Goal: Use online tool/utility: Utilize a website feature to perform a specific function

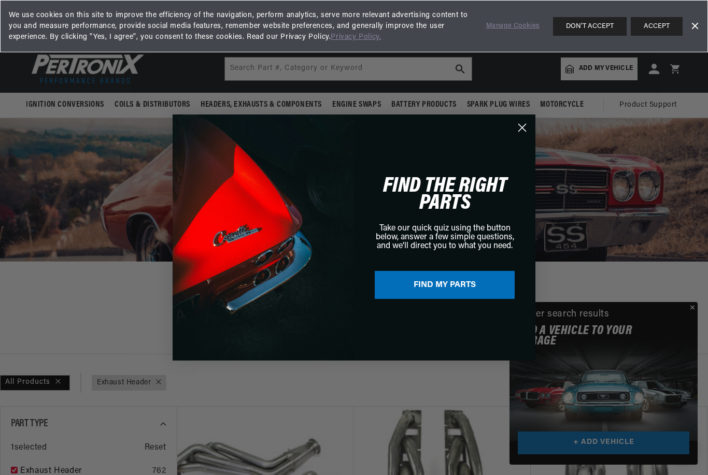
click at [512, 137] on div "FIND THE RIGHT PARTS Take our quick quiz using the button below, answer a few s…" at bounding box center [439, 237] width 171 height 225
click at [474, 298] on button "FIND MY PARTS" at bounding box center [445, 285] width 140 height 28
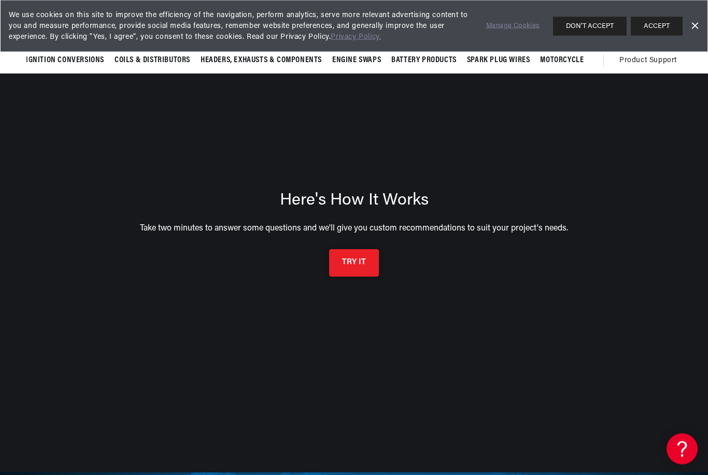
click at [366, 277] on button "TRY IT" at bounding box center [354, 263] width 50 height 27
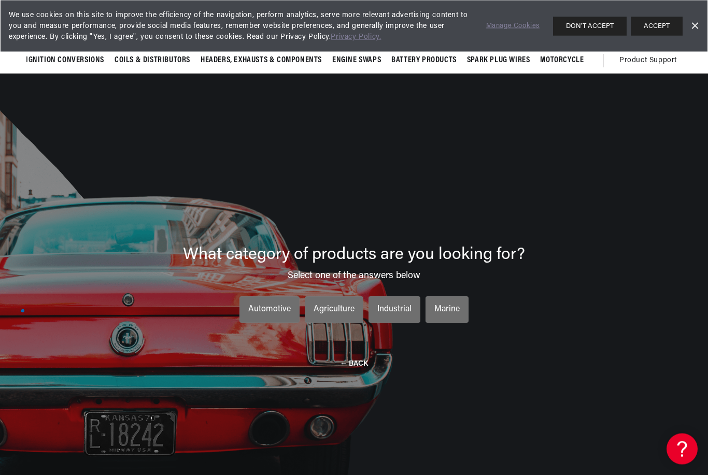
scroll to position [36, 0]
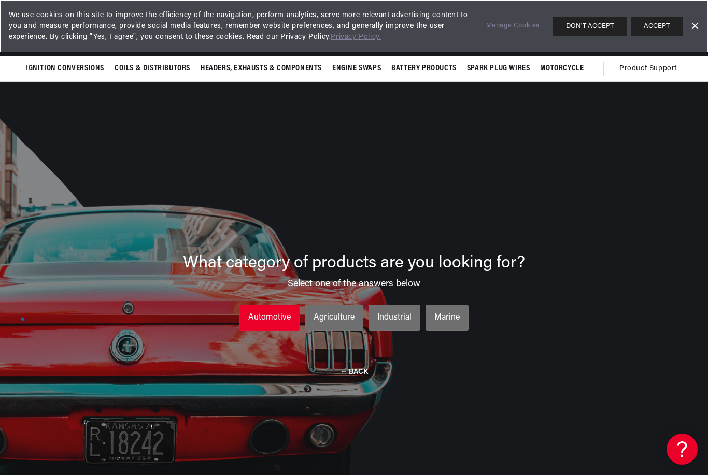
click at [276, 319] on div "Automotive" at bounding box center [269, 318] width 43 height 13
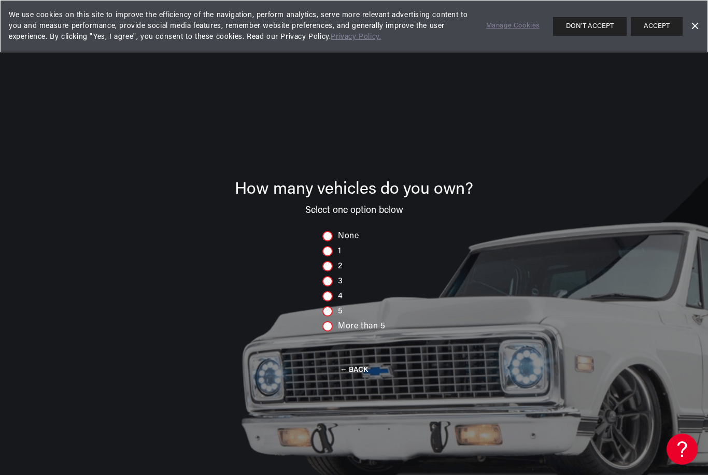
scroll to position [0, 1230]
click at [328, 328] on div at bounding box center [327, 326] width 10 height 10
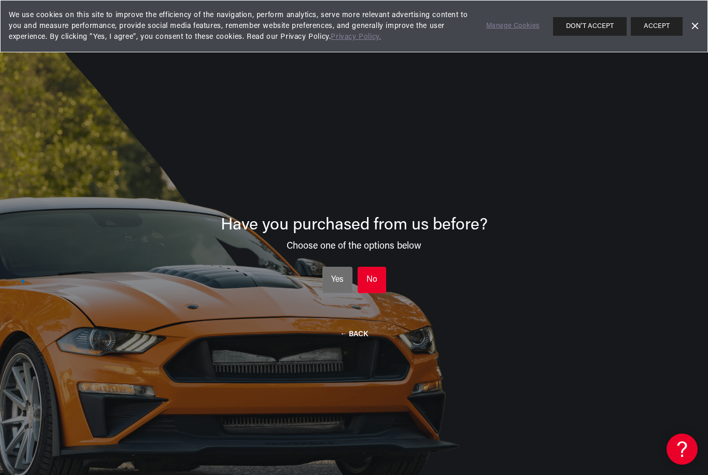
click at [371, 291] on li "No No No" at bounding box center [372, 280] width 29 height 27
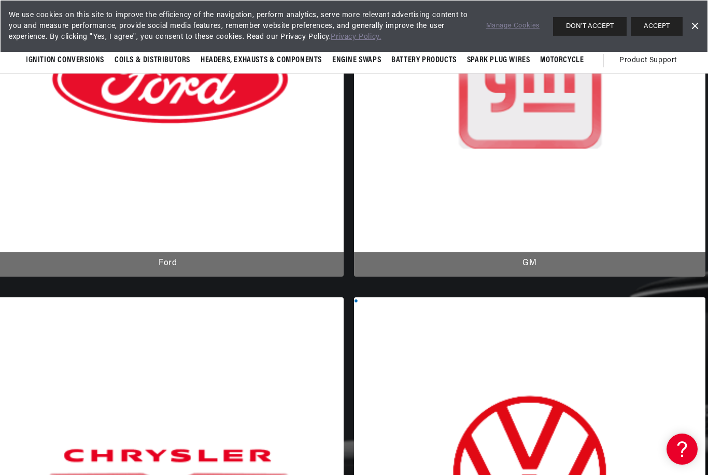
scroll to position [0, 0]
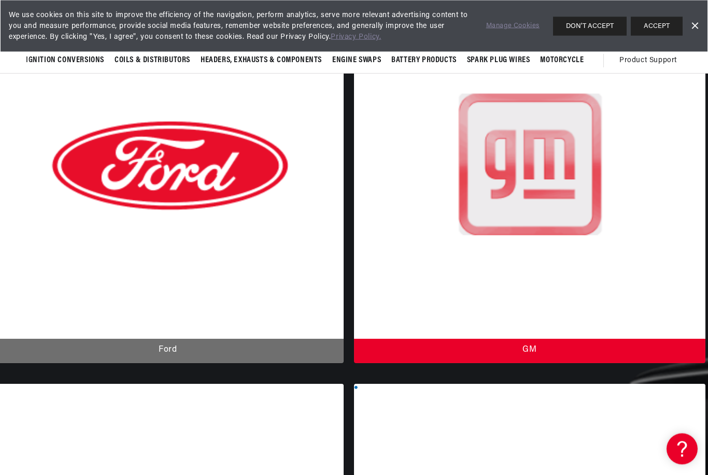
click at [571, 188] on div at bounding box center [529, 176] width 351 height 376
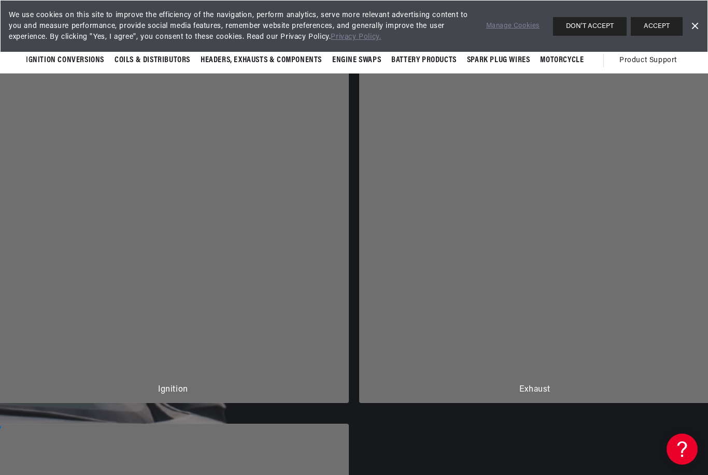
scroll to position [74, 0]
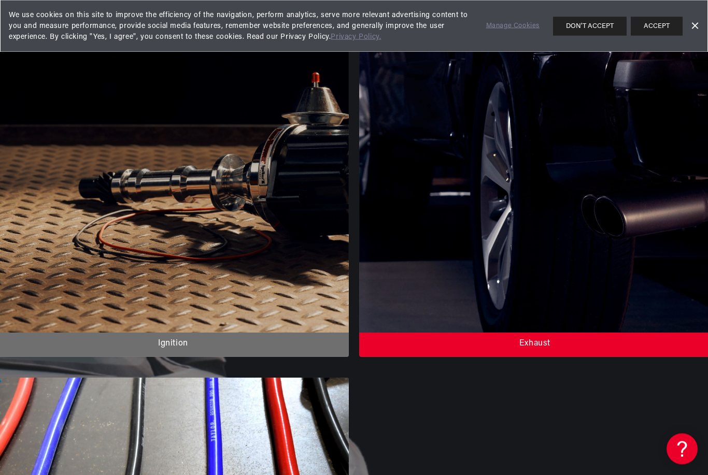
click at [587, 220] on div at bounding box center [534, 170] width 351 height 376
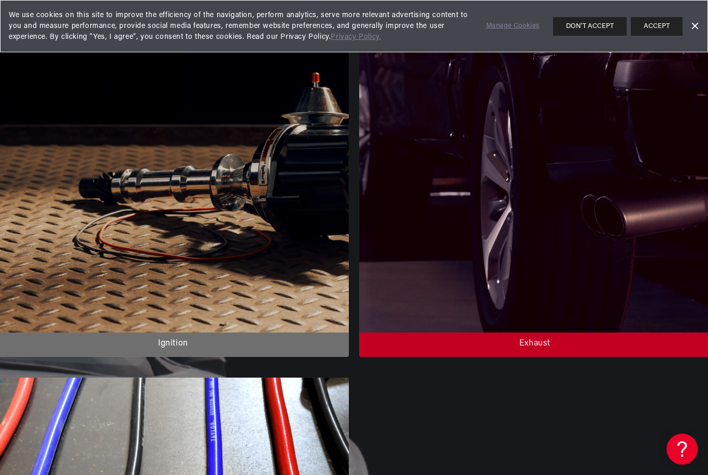
scroll to position [0, 615]
click at [702, 26] on link "Dismiss Banner" at bounding box center [695, 27] width 16 height 16
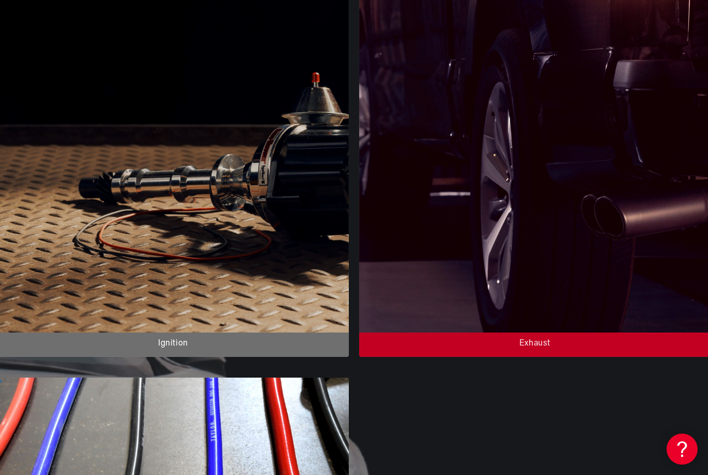
click at [576, 352] on div at bounding box center [534, 169] width 351 height 376
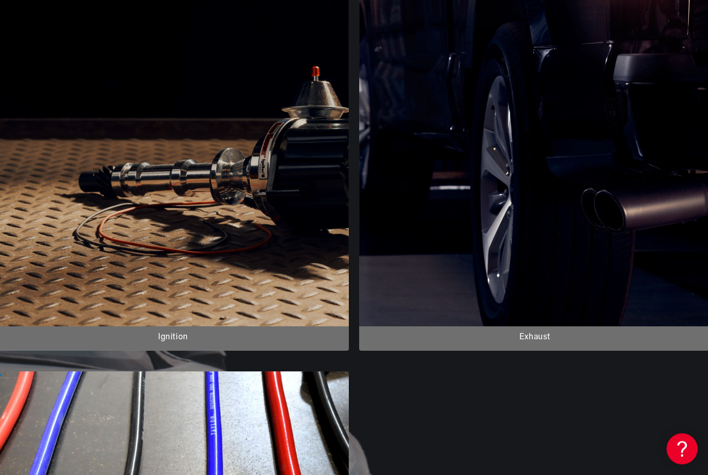
scroll to position [214, 0]
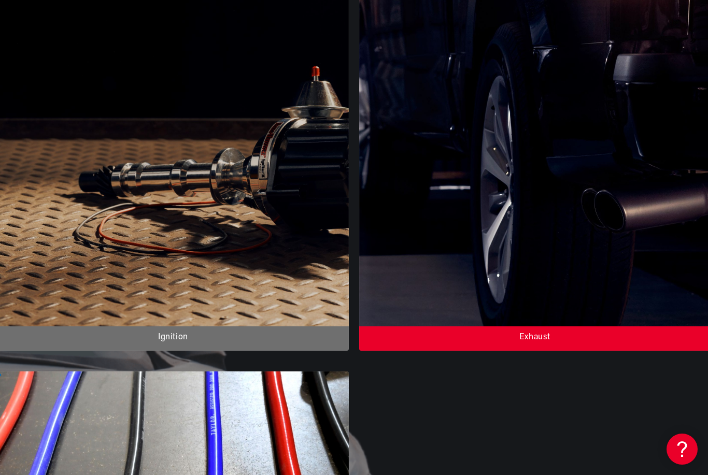
click at [602, 332] on div at bounding box center [534, 163] width 351 height 376
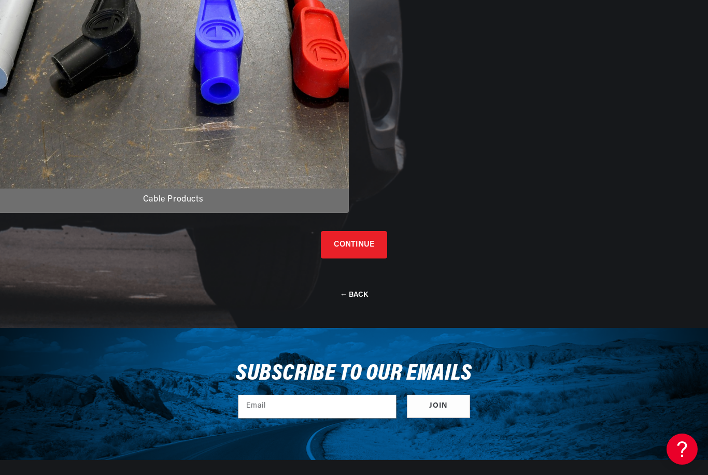
scroll to position [0, 1070]
click at [376, 247] on button "CONTINUE" at bounding box center [354, 243] width 66 height 27
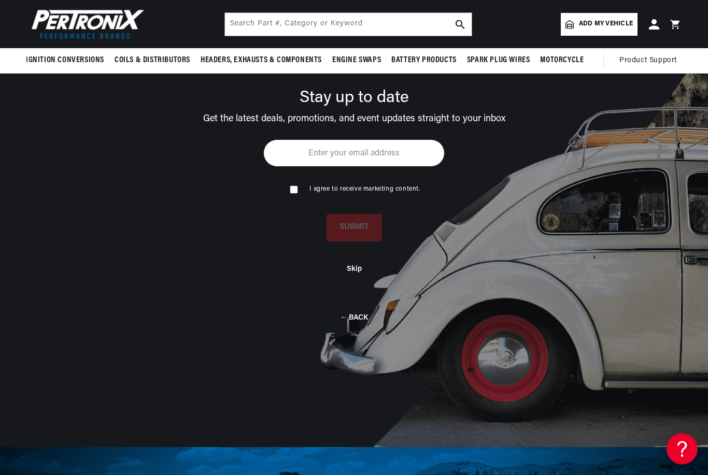
scroll to position [74, 0]
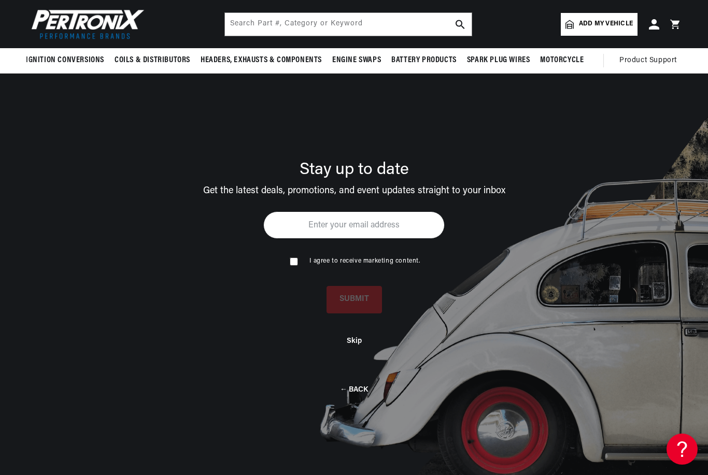
click at [361, 336] on div "Skip" at bounding box center [354, 334] width 667 height 40
click at [348, 344] on button "Skip" at bounding box center [354, 339] width 15 height 9
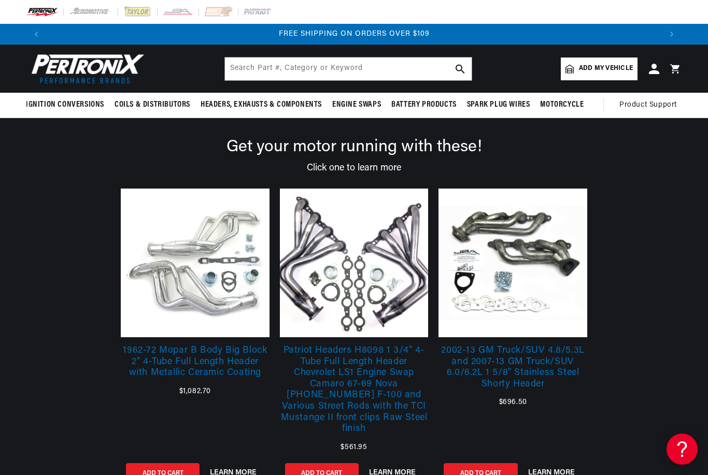
scroll to position [0, 1230]
